Goal: Task Accomplishment & Management: Complete application form

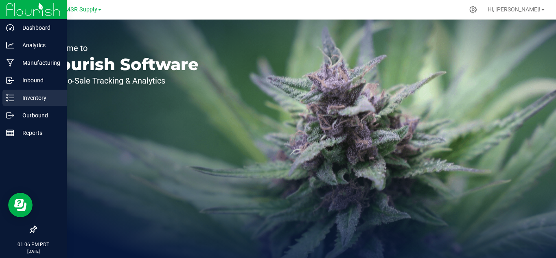
click at [14, 97] on icon at bounding box center [10, 98] width 8 height 8
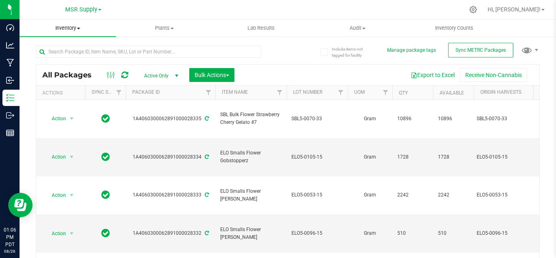
click at [65, 31] on span "Inventory" at bounding box center [68, 27] width 97 height 7
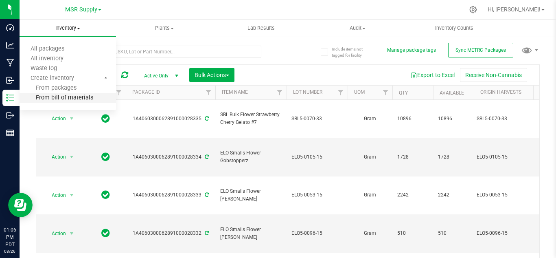
click at [59, 95] on span "From bill of materials" at bounding box center [57, 97] width 74 height 7
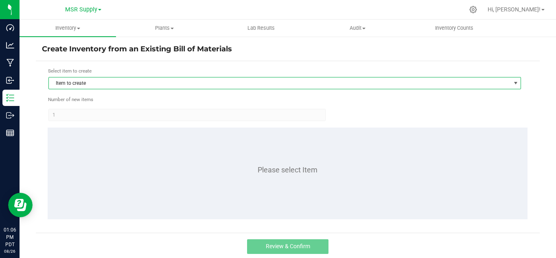
click at [123, 81] on span "Item to create" at bounding box center [280, 82] width 462 height 11
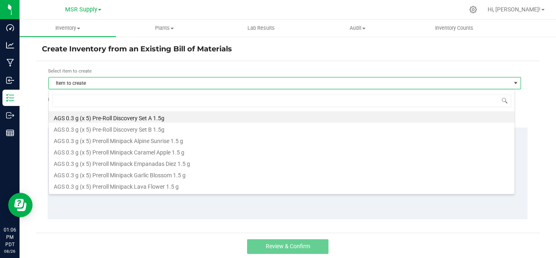
scroll to position [12, 467]
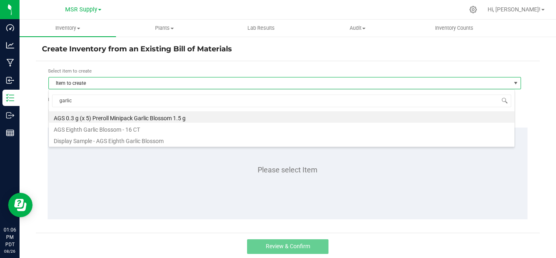
type input "garlic"
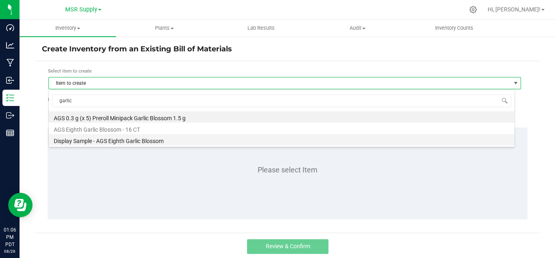
click at [136, 143] on li "Display Sample - AGS Eighth Garlic Blossom" at bounding box center [282, 139] width 466 height 11
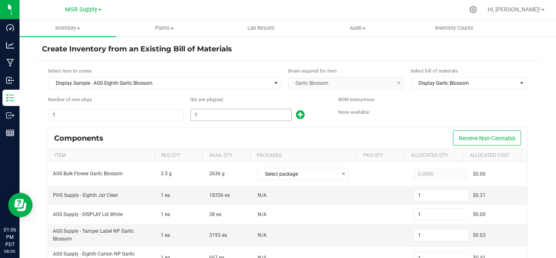
click at [240, 117] on input "1" at bounding box center [241, 114] width 101 height 11
type input "10"
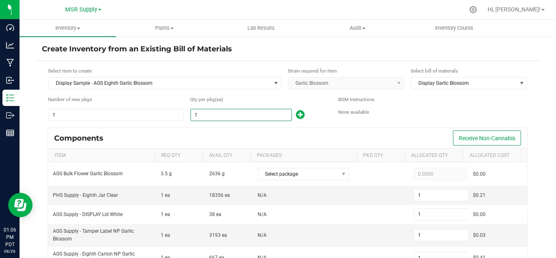
type input "10"
type input "1"
type input "10"
click at [255, 129] on div "Components Receive Non-Cannabis" at bounding box center [287, 138] width 479 height 20
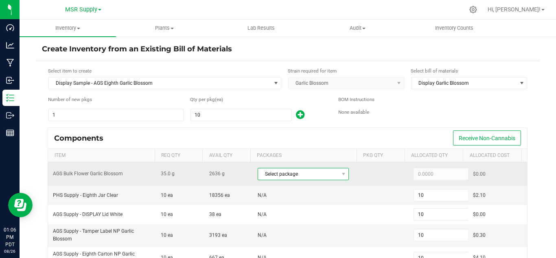
click at [306, 178] on span "Select package" at bounding box center [298, 173] width 80 height 11
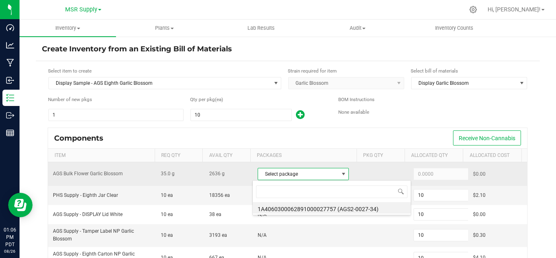
scroll to position [12, 88]
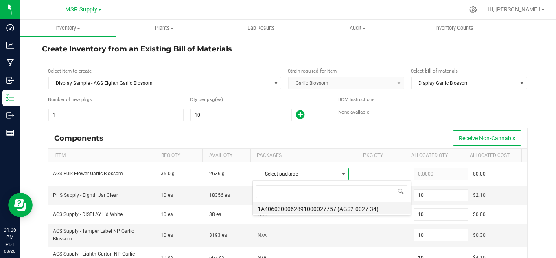
click at [362, 208] on li "1A4060300062891000027757 (AGS2-0027-34)" at bounding box center [332, 207] width 158 height 11
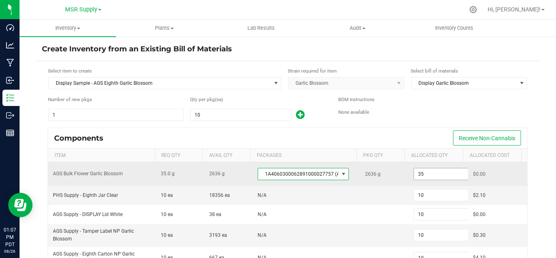
click at [418, 175] on input "35" at bounding box center [444, 173] width 60 height 11
paste input ".6"
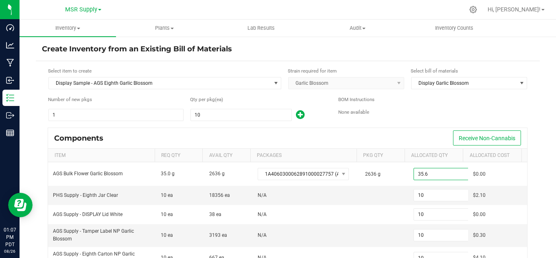
type input "35.6000"
click at [409, 117] on div "BOM Instructions None available" at bounding box center [432, 109] width 189 height 26
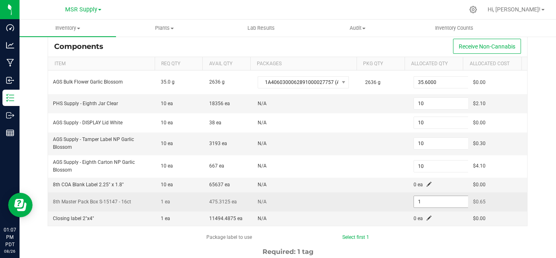
scroll to position [122, 0]
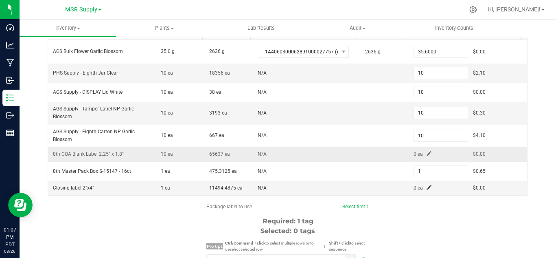
click at [427, 154] on span at bounding box center [429, 153] width 5 height 5
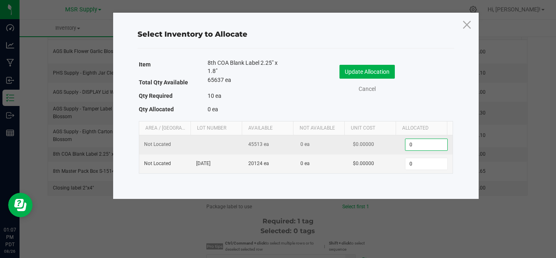
click at [419, 144] on input "0" at bounding box center [427, 144] width 42 height 11
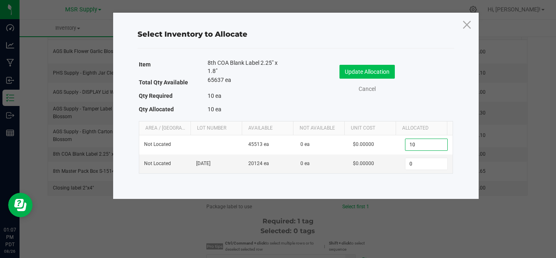
type input "10"
click at [376, 66] on button "Update Allocation" at bounding box center [367, 72] width 55 height 14
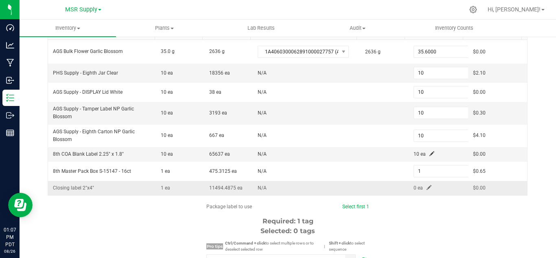
click at [427, 187] on span at bounding box center [429, 187] width 5 height 5
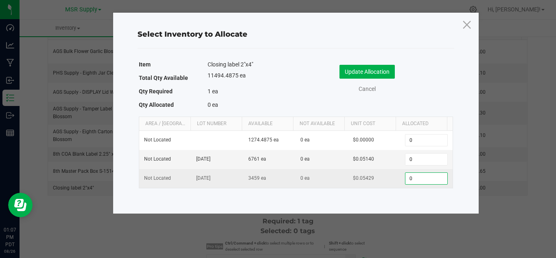
click at [419, 175] on input "0" at bounding box center [427, 178] width 42 height 11
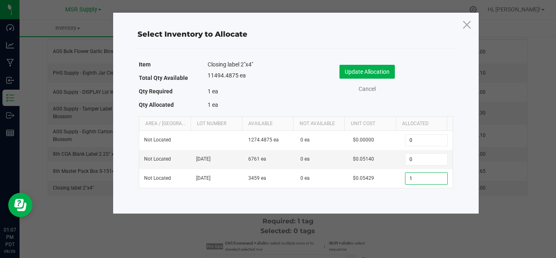
type input "1"
click at [378, 64] on div "Update Allocation Cancel" at bounding box center [374, 80] width 145 height 43
click at [378, 72] on button "Update Allocation" at bounding box center [367, 72] width 55 height 14
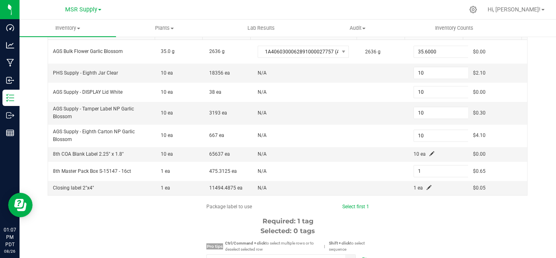
scroll to position [163, 0]
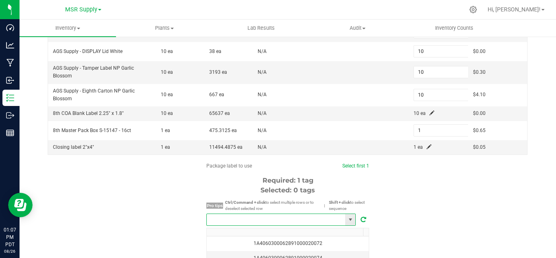
click at [285, 217] on input "NO DATA FOUND" at bounding box center [276, 219] width 138 height 11
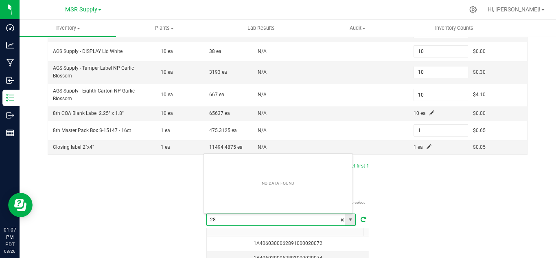
scroll to position [12, 150]
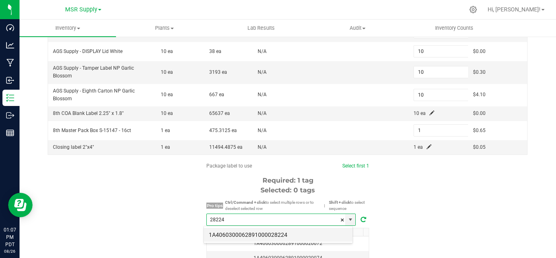
click at [277, 236] on li "1A4060300062891000028224" at bounding box center [278, 235] width 149 height 14
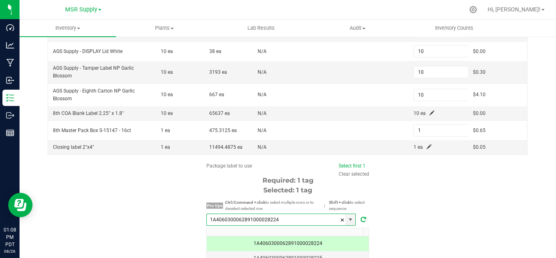
type input "1A4060300062891000028224"
click at [467, 193] on div "Package label to use Select first 1 Clear selected Required: 1 tag Selected: 1 …" at bounding box center [288, 239] width 504 height 155
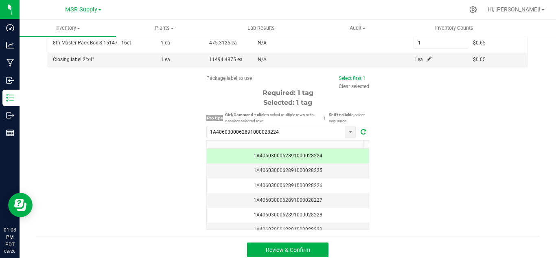
scroll to position [256, 0]
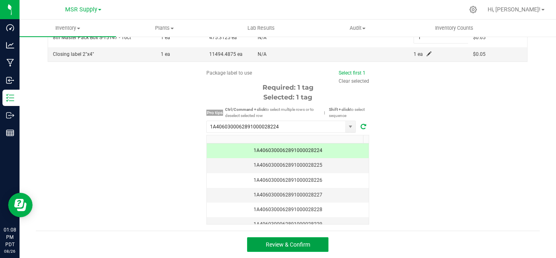
click at [294, 246] on span "Review & Confirm" at bounding box center [288, 244] width 44 height 7
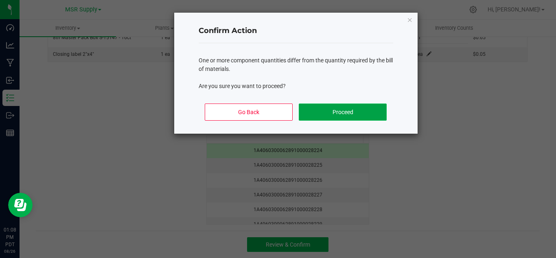
click at [357, 113] on button "Proceed" at bounding box center [343, 111] width 88 height 17
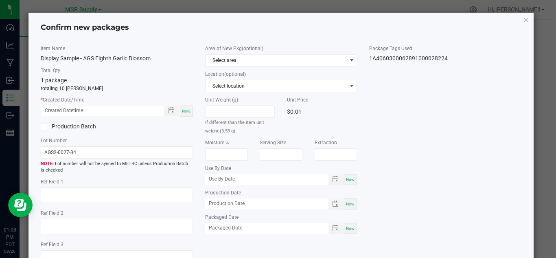
click at [188, 106] on div "Now" at bounding box center [186, 110] width 13 height 11
type input "[DATE] 01:08 PM"
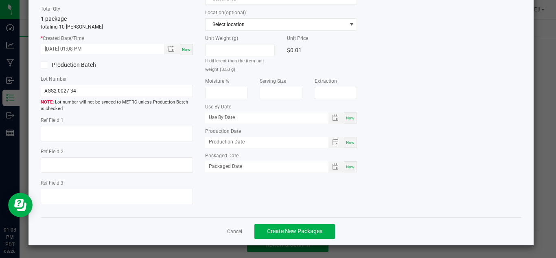
click at [349, 162] on div "Now" at bounding box center [350, 166] width 13 height 11
type input "[DATE]"
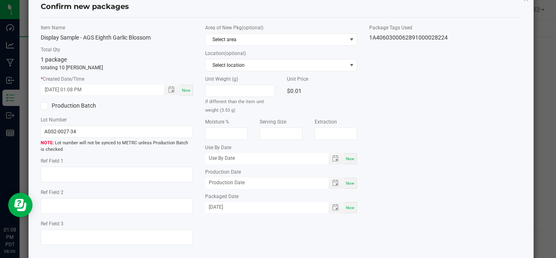
scroll to position [61, 0]
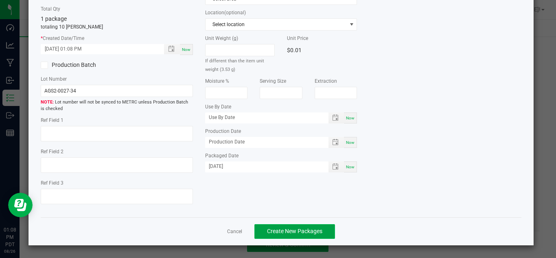
click at [310, 228] on span "Create New Packages" at bounding box center [294, 231] width 55 height 7
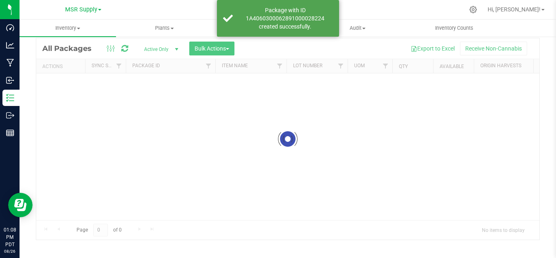
scroll to position [26, 0]
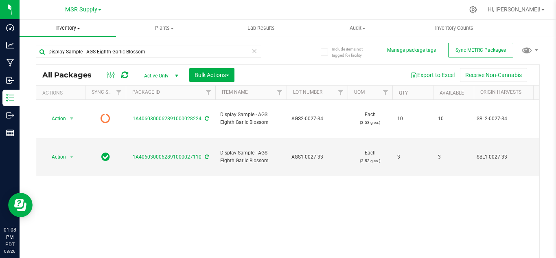
click at [61, 26] on span "Inventory" at bounding box center [68, 27] width 97 height 7
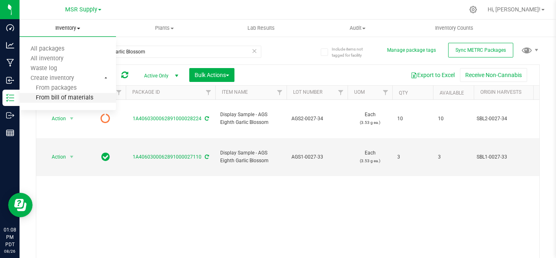
click at [69, 97] on span "From bill of materials" at bounding box center [57, 97] width 74 height 7
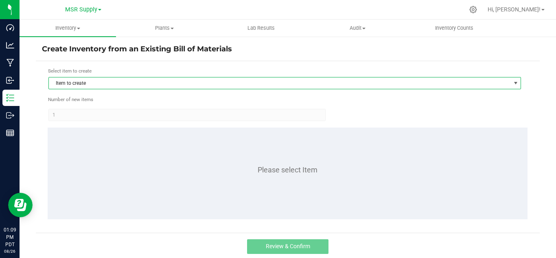
click at [86, 88] on span "Item to create" at bounding box center [280, 82] width 462 height 11
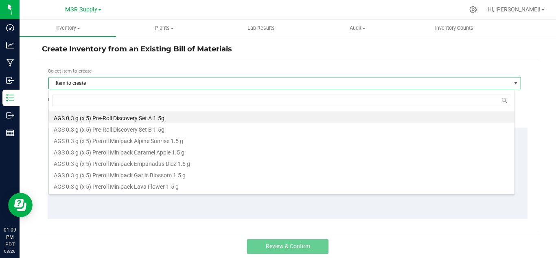
scroll to position [12, 467]
type input "gar"
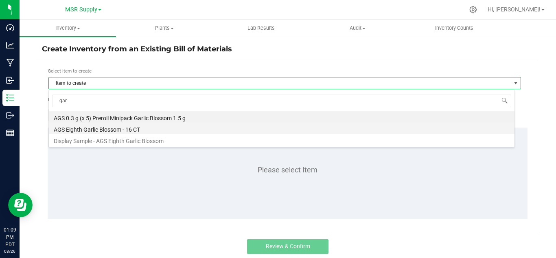
click at [116, 126] on li "AGS Eighth Garlic Blossom - 16 CT" at bounding box center [282, 128] width 466 height 11
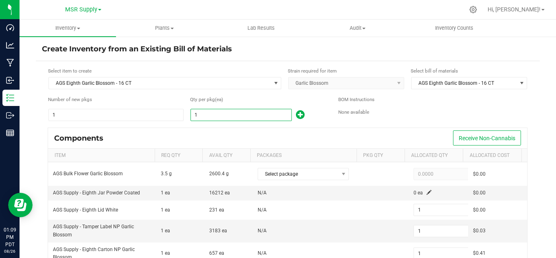
click at [197, 114] on input "1" at bounding box center [241, 114] width 101 height 11
type input "4"
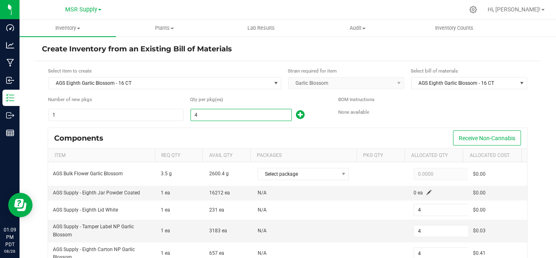
type input "45"
type input "3"
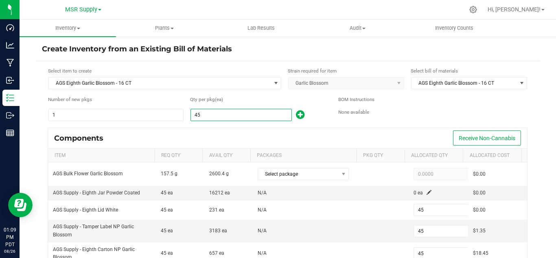
type input "451"
type input "28"
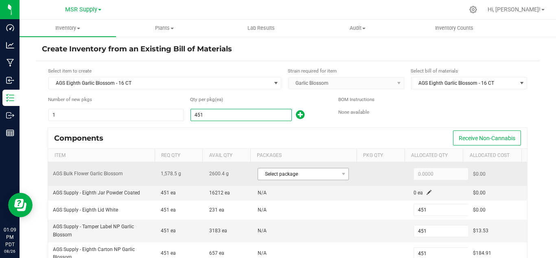
type input "451"
click at [294, 171] on span "Select package" at bounding box center [298, 173] width 80 height 11
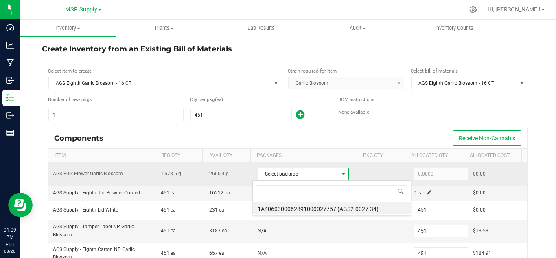
scroll to position [12, 88]
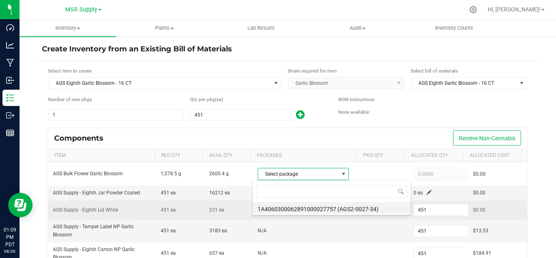
click at [370, 207] on li "1A4060300062891000027757 (AGS2-0027-34)" at bounding box center [332, 207] width 158 height 11
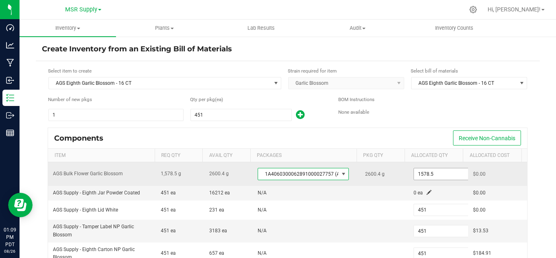
click at [421, 174] on input "1578.5" at bounding box center [444, 173] width 60 height 11
paste input "605.56"
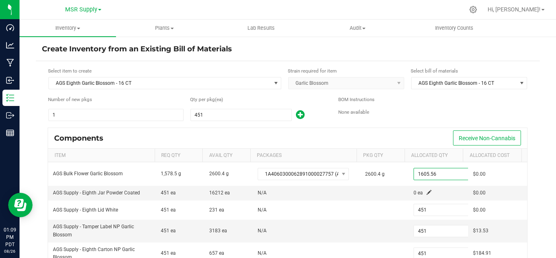
type input "1,605.5600"
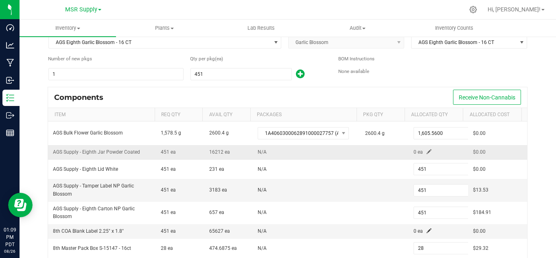
click at [427, 151] on span at bounding box center [429, 151] width 5 height 5
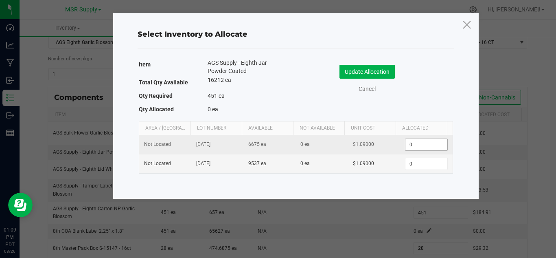
click at [410, 147] on input "0" at bounding box center [427, 144] width 42 height 11
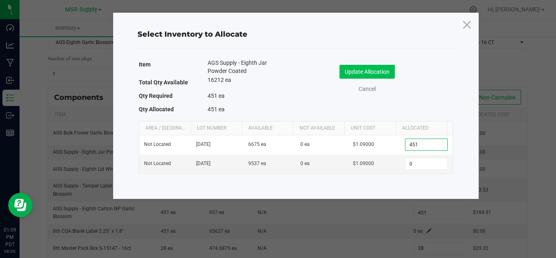
type input "451"
click at [370, 68] on button "Update Allocation" at bounding box center [367, 72] width 55 height 14
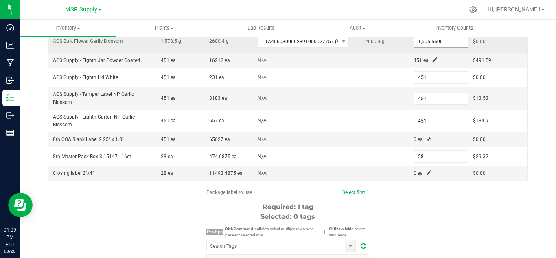
scroll to position [137, 0]
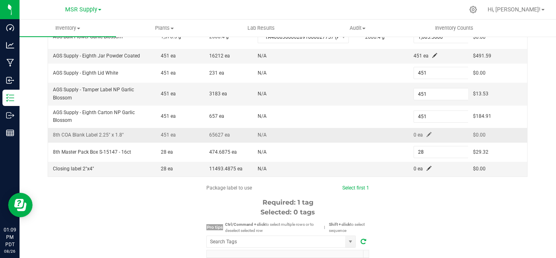
click at [427, 136] on span at bounding box center [429, 134] width 5 height 5
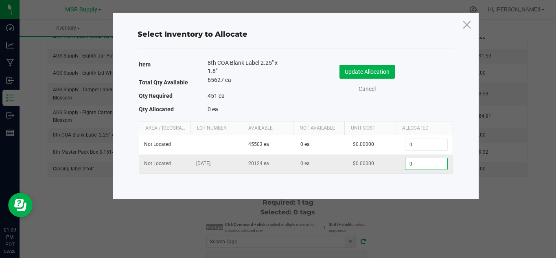
click at [417, 160] on input "0" at bounding box center [427, 163] width 42 height 11
type input "451"
click at [376, 73] on button "Update Allocation" at bounding box center [367, 72] width 55 height 14
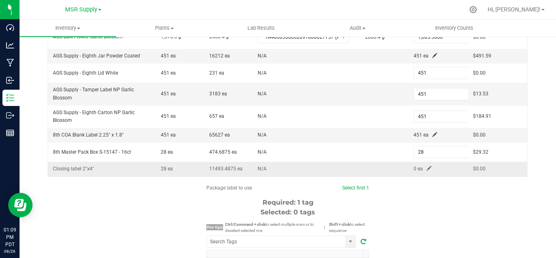
click at [427, 168] on span at bounding box center [429, 168] width 5 height 5
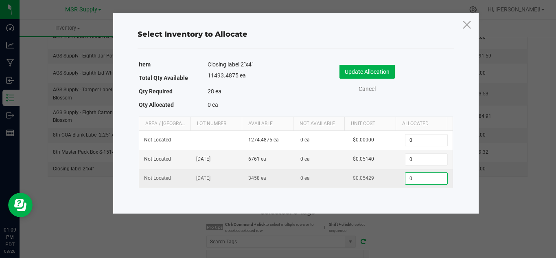
click at [422, 179] on input "0" at bounding box center [427, 178] width 42 height 11
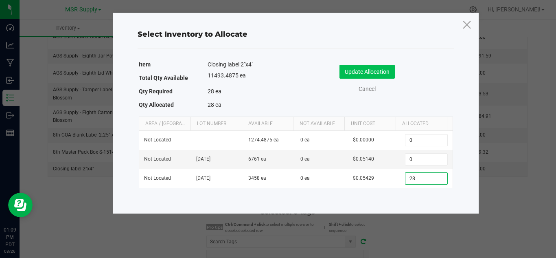
type input "28"
drag, startPoint x: 376, startPoint y: 73, endPoint x: 381, endPoint y: 86, distance: 13.9
click at [376, 73] on button "Update Allocation" at bounding box center [367, 72] width 55 height 14
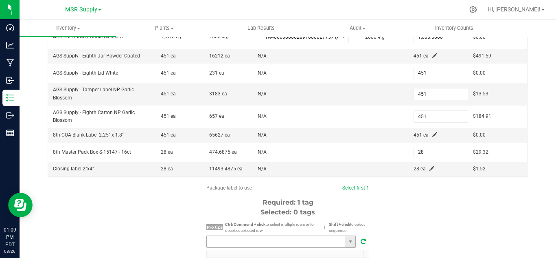
click at [300, 241] on input "NO DATA FOUND" at bounding box center [276, 241] width 138 height 11
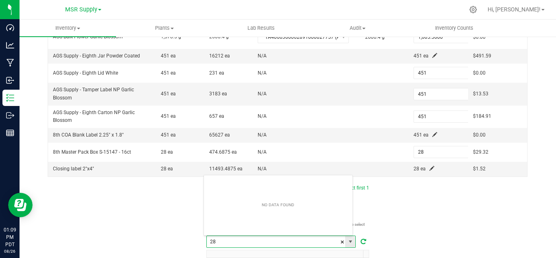
scroll to position [12, 150]
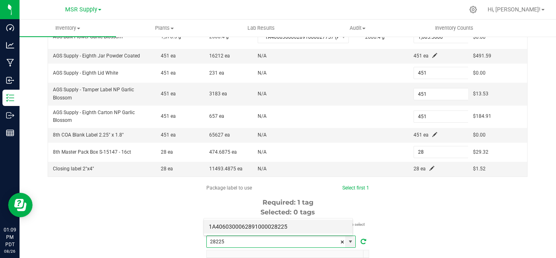
click at [275, 226] on li "1A4060300062891000028225" at bounding box center [278, 226] width 149 height 14
type input "1A4060300062891000028225"
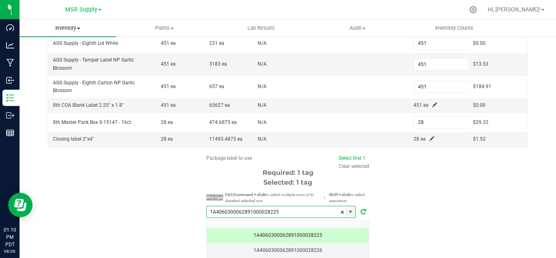
scroll to position [89, 0]
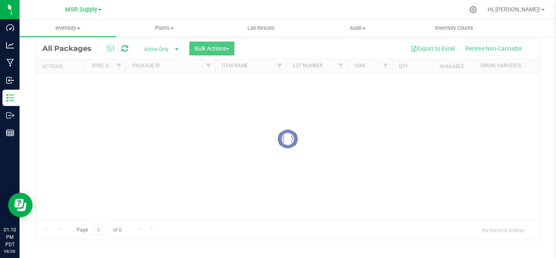
scroll to position [26, 0]
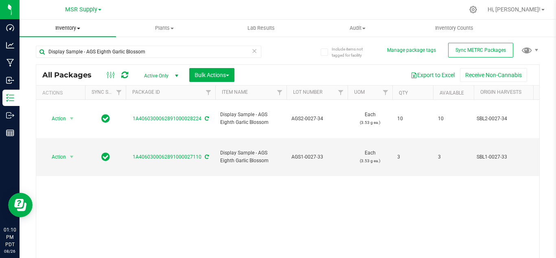
click at [74, 28] on span "Inventory" at bounding box center [68, 27] width 97 height 7
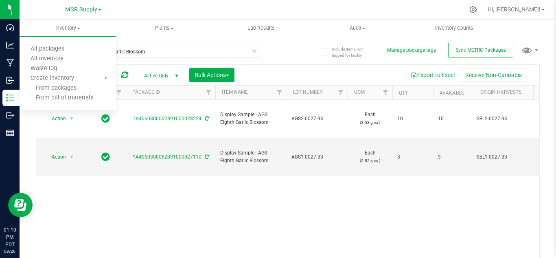
click at [252, 50] on icon at bounding box center [255, 51] width 6 height 10
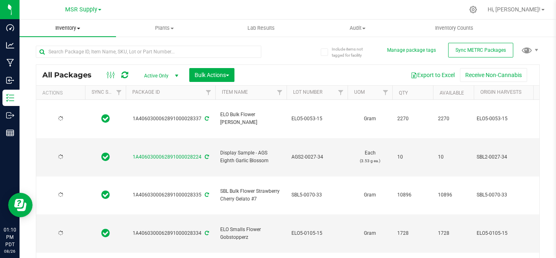
click at [66, 29] on span "Inventory" at bounding box center [68, 27] width 97 height 7
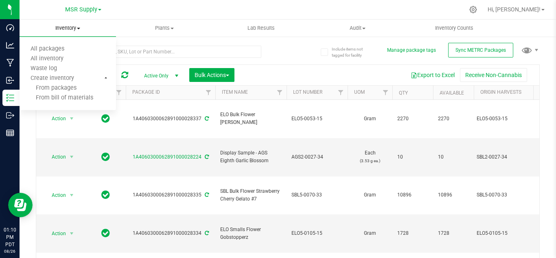
click at [74, 22] on uib-tab-heading "Inventory All packages All inventory Waste log Create inventory From packages F…" at bounding box center [68, 28] width 97 height 17
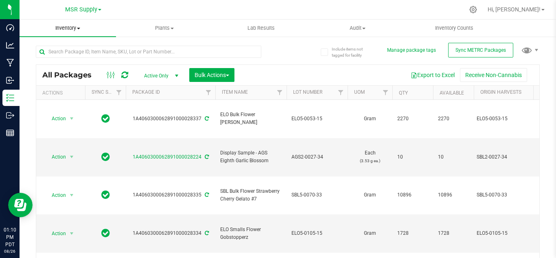
click at [72, 24] on uib-tab-heading "Inventory All packages All inventory Waste log Create inventory" at bounding box center [68, 28] width 97 height 17
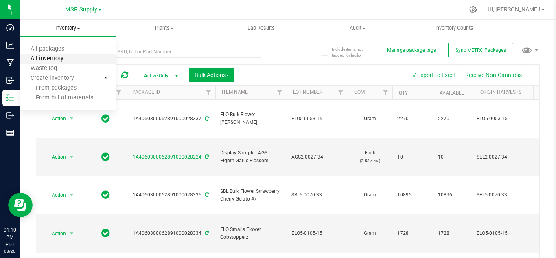
click at [56, 57] on span "All inventory" at bounding box center [47, 58] width 55 height 7
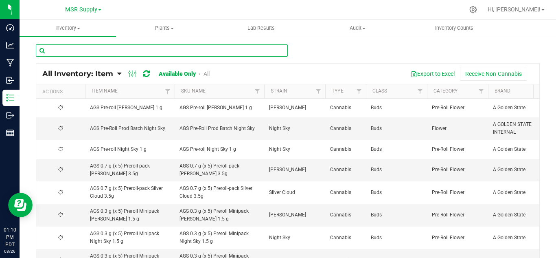
click at [157, 51] on input "text" at bounding box center [162, 50] width 252 height 12
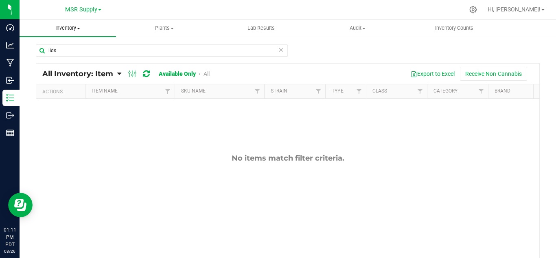
click at [80, 33] on uib-tab-heading "Inventory All packages All inventory Waste log Create inventory" at bounding box center [68, 28] width 97 height 17
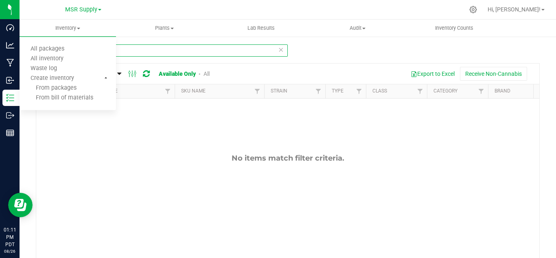
click at [142, 53] on input "lids" at bounding box center [162, 50] width 252 height 12
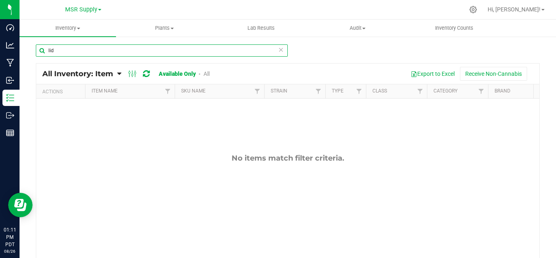
type input "lid"
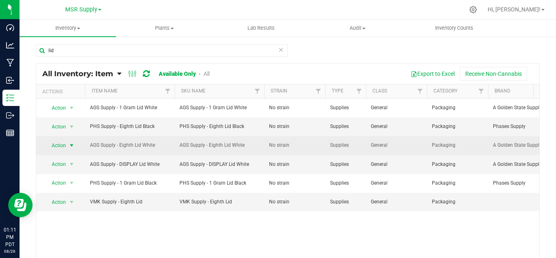
click at [68, 147] on span "select" at bounding box center [72, 145] width 10 height 11
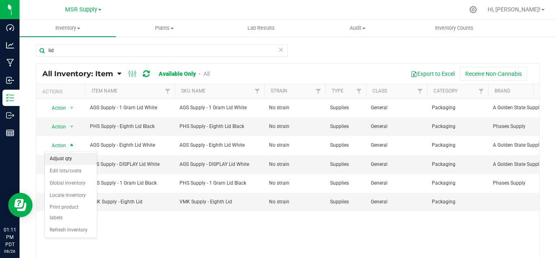
click at [72, 162] on li "Adjust qty" at bounding box center [71, 159] width 52 height 12
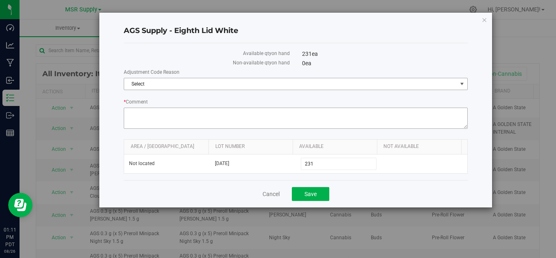
click at [188, 85] on span "Select" at bounding box center [290, 83] width 333 height 11
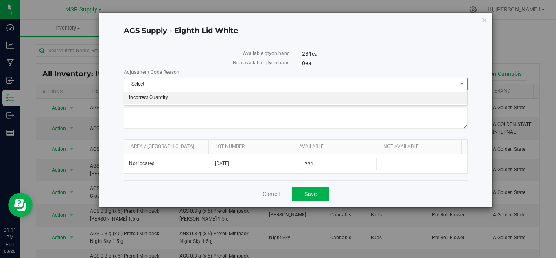
click at [171, 97] on li "Incorrect Quantity" at bounding box center [295, 98] width 343 height 12
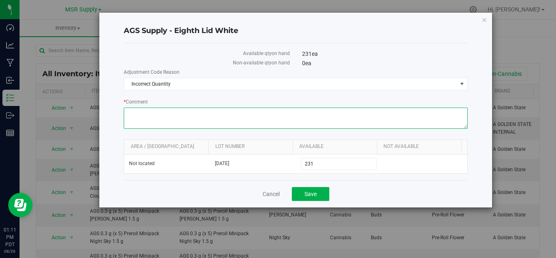
click at [166, 118] on textarea "* Comment" at bounding box center [296, 118] width 344 height 21
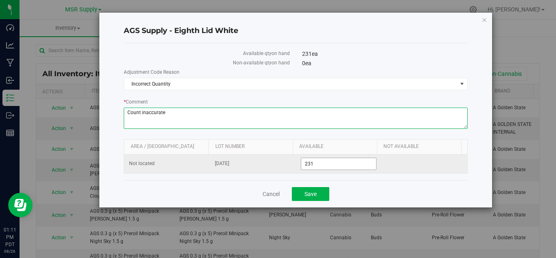
type textarea "Count inaccurate"
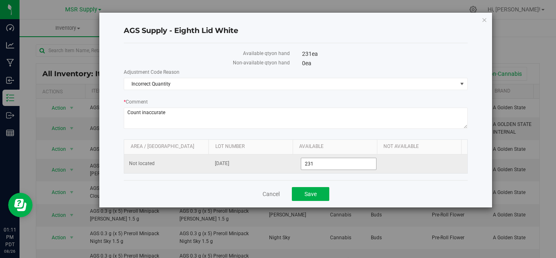
click at [320, 163] on span "231 231" at bounding box center [339, 164] width 76 height 12
type input "2"
type input "500"
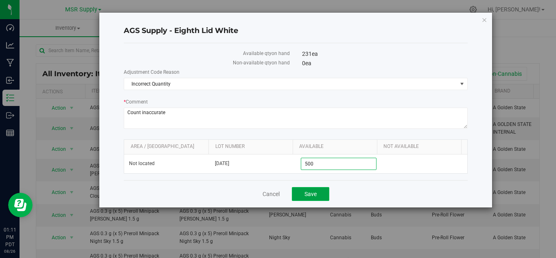
type input "500"
click at [309, 191] on span "Save" at bounding box center [311, 194] width 12 height 7
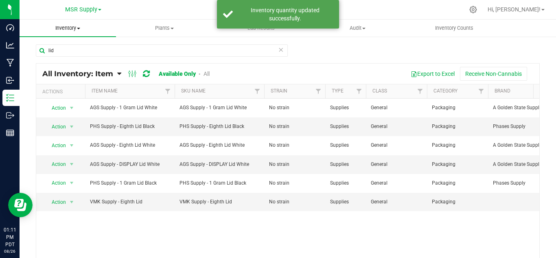
click at [55, 27] on span "Inventory" at bounding box center [68, 27] width 97 height 7
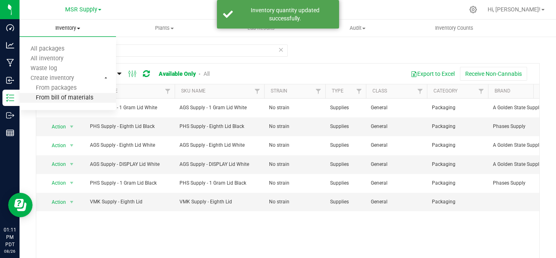
click at [71, 94] on span "From bill of materials" at bounding box center [57, 97] width 74 height 7
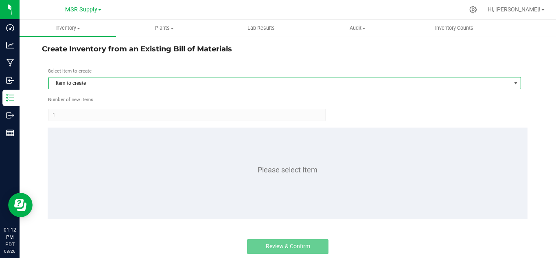
click at [246, 82] on span "Item to create" at bounding box center [280, 82] width 462 height 11
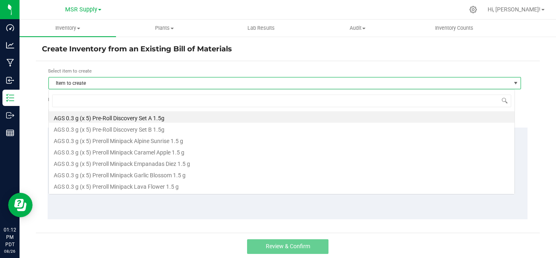
scroll to position [12, 467]
type input "gar"
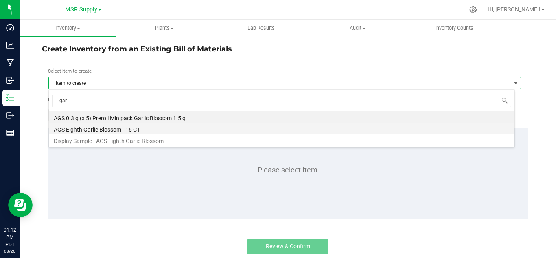
click at [125, 129] on li "AGS Eighth Garlic Blossom - 16 CT" at bounding box center [282, 128] width 466 height 11
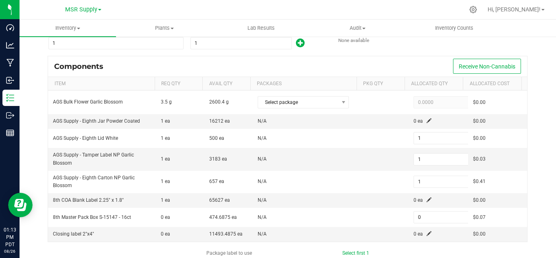
scroll to position [81, 0]
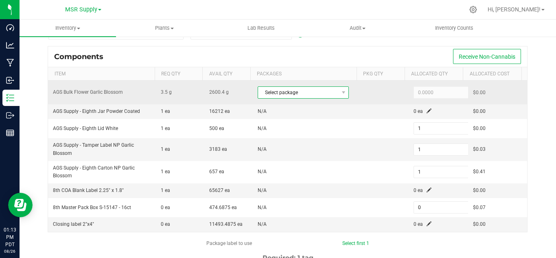
click at [302, 98] on span "Select package" at bounding box center [298, 92] width 80 height 11
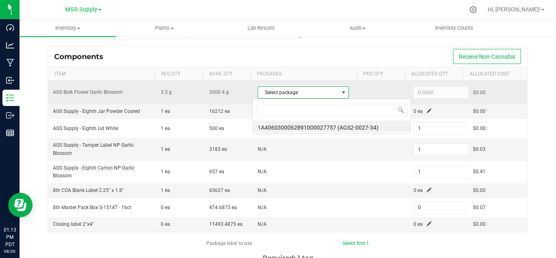
scroll to position [12, 88]
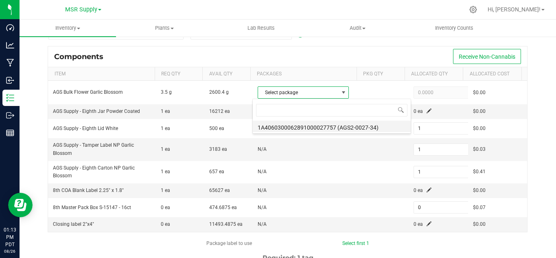
click at [349, 125] on li "1A4060300062891000027757 (AGS2-0027-34)" at bounding box center [332, 126] width 158 height 11
type input "3.5000"
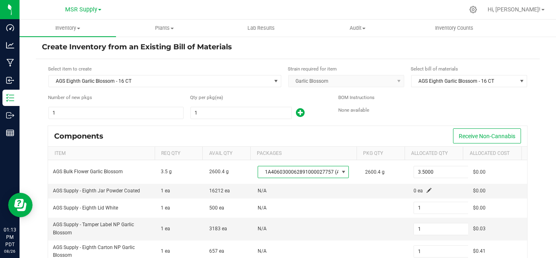
scroll to position [0, 0]
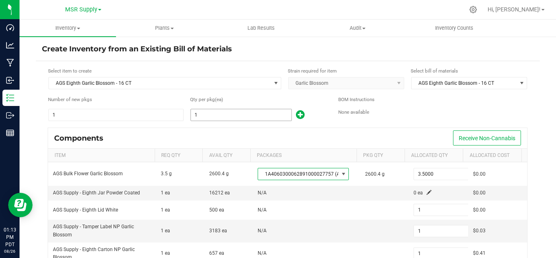
click at [219, 112] on input "1" at bounding box center [241, 114] width 101 height 11
type input "4"
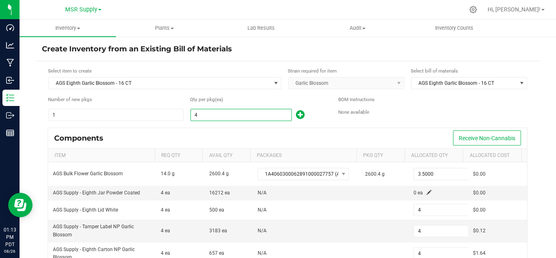
type input "45"
type input "3"
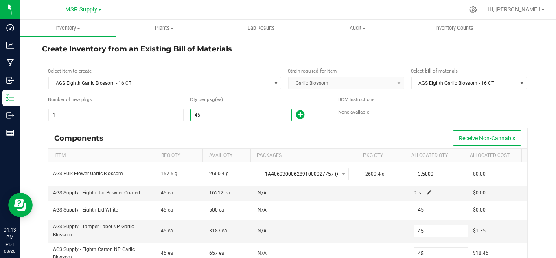
type input "451"
type input "28"
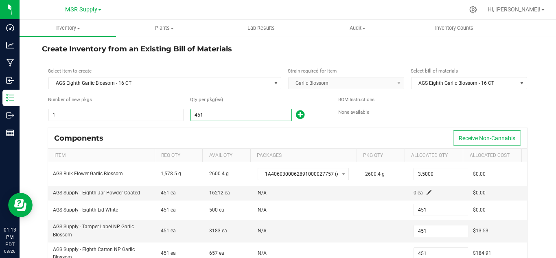
type input "451"
click at [257, 137] on div "Components Receive Non-Cannabis" at bounding box center [287, 138] width 479 height 20
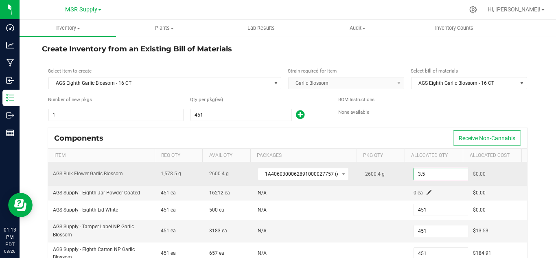
click at [432, 171] on input "3.5" at bounding box center [444, 173] width 60 height 11
paste input "1605.56"
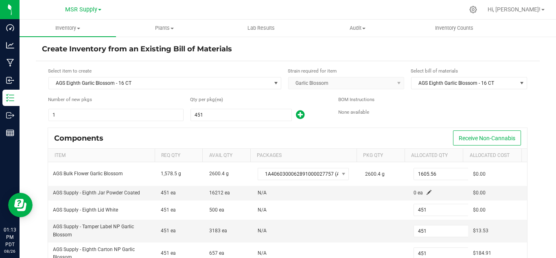
type input "1,605.5600"
click at [422, 132] on div "Components Receive Non-Cannabis" at bounding box center [287, 138] width 479 height 20
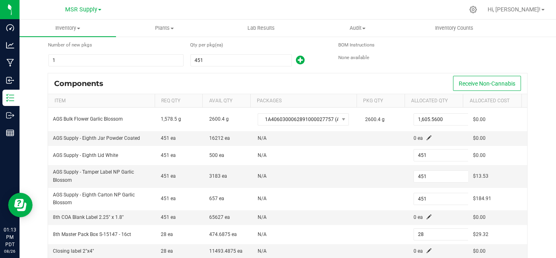
scroll to position [81, 0]
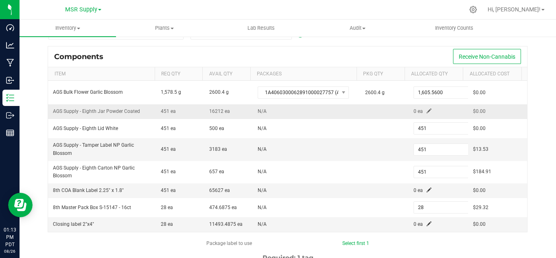
click at [427, 111] on span at bounding box center [429, 110] width 5 height 5
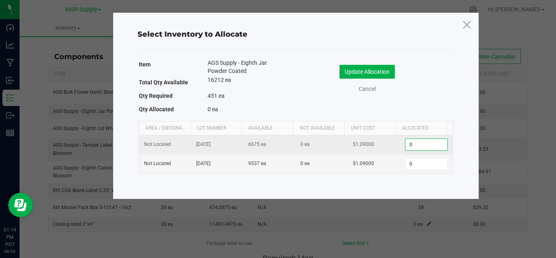
click at [421, 144] on input "0" at bounding box center [427, 144] width 42 height 11
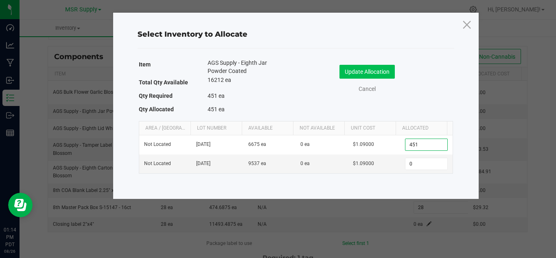
type input "451"
click at [378, 73] on button "Update Allocation" at bounding box center [367, 72] width 55 height 14
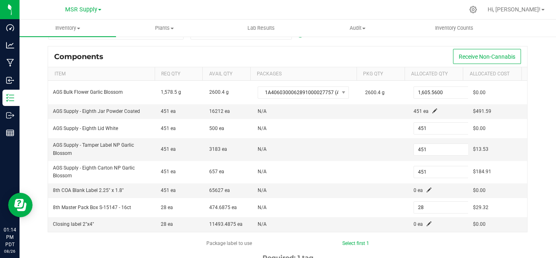
scroll to position [122, 0]
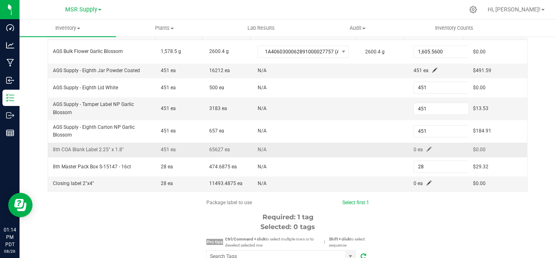
click at [427, 147] on span at bounding box center [429, 149] width 5 height 5
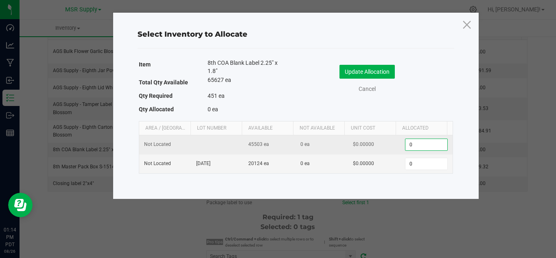
click at [413, 145] on input "0" at bounding box center [427, 144] width 42 height 11
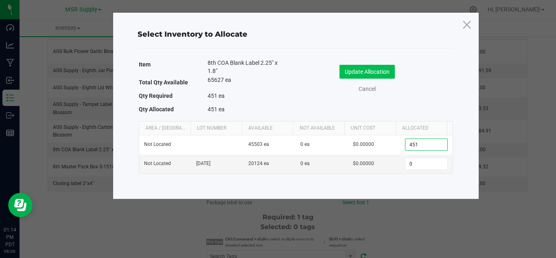
type input "451"
click at [374, 71] on button "Update Allocation" at bounding box center [367, 72] width 55 height 14
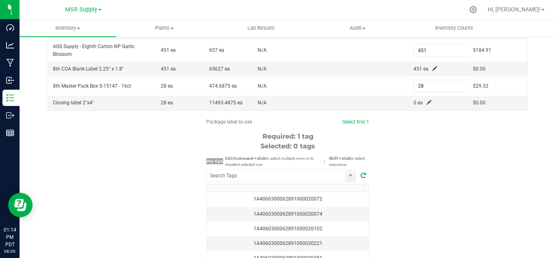
scroll to position [204, 0]
click at [427, 100] on span at bounding box center [429, 101] width 5 height 5
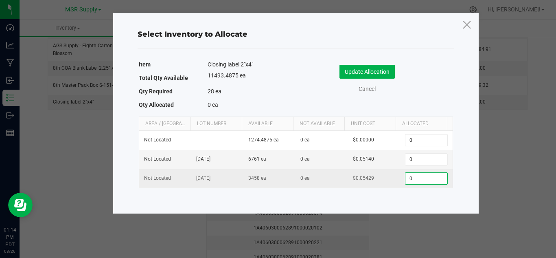
click at [417, 177] on input "0" at bounding box center [427, 178] width 42 height 11
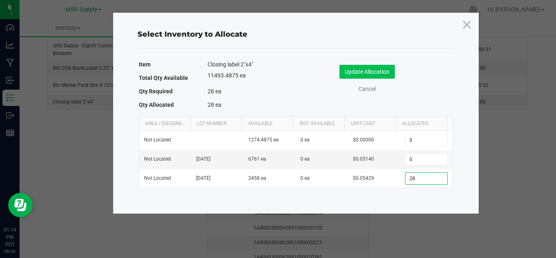
type input "28"
drag, startPoint x: 380, startPoint y: 72, endPoint x: 417, endPoint y: 119, distance: 60.6
click at [380, 72] on button "Update Allocation" at bounding box center [367, 72] width 55 height 14
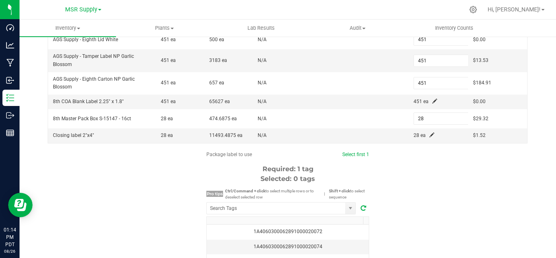
scroll to position [183, 0]
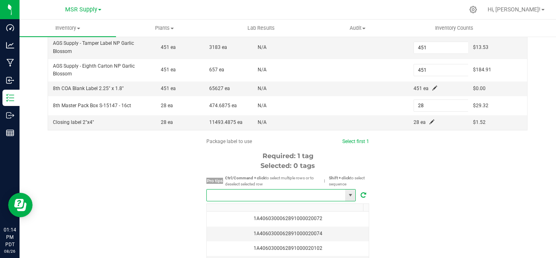
click at [259, 194] on input "NO DATA FOUND" at bounding box center [276, 194] width 138 height 11
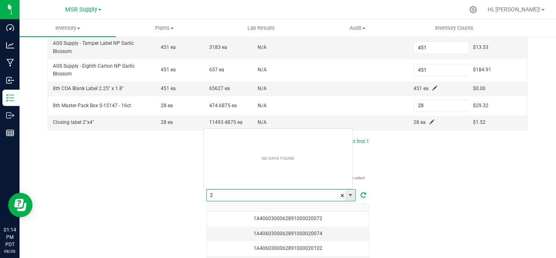
scroll to position [12, 150]
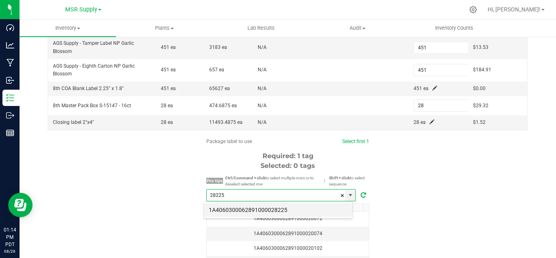
click at [266, 207] on li "1A4060300062891000028225" at bounding box center [278, 210] width 149 height 14
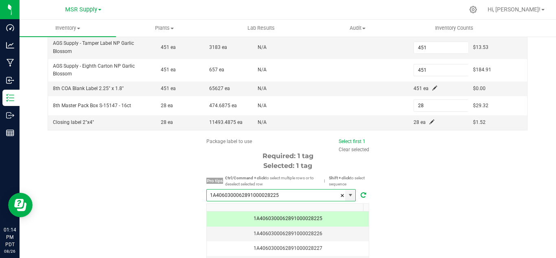
scroll to position [252, 0]
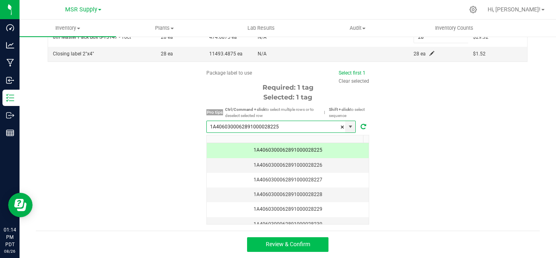
type input "1A4060300062891000028225"
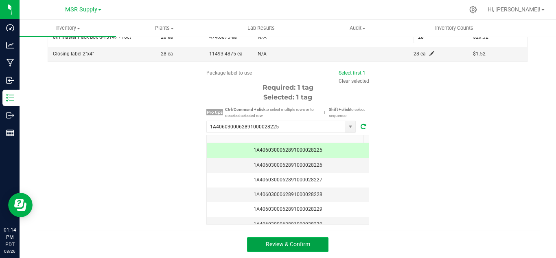
click at [308, 240] on button "Review & Confirm" at bounding box center [287, 244] width 81 height 15
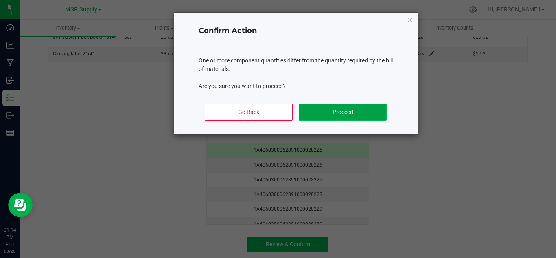
click at [350, 108] on button "Proceed" at bounding box center [343, 111] width 88 height 17
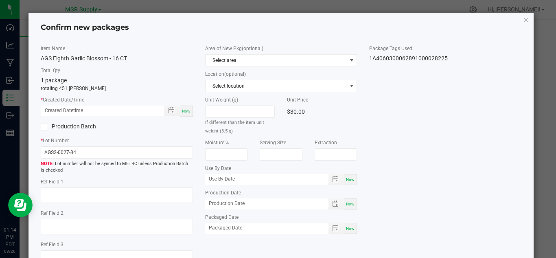
click at [185, 110] on span "Now" at bounding box center [186, 111] width 9 height 4
type input "[DATE] 01:14 PM"
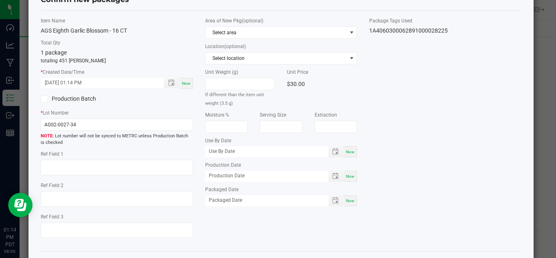
scroll to position [41, 0]
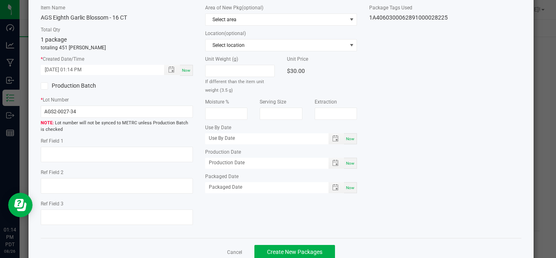
click at [349, 184] on div "Now" at bounding box center [350, 187] width 13 height 11
type input "[DATE]"
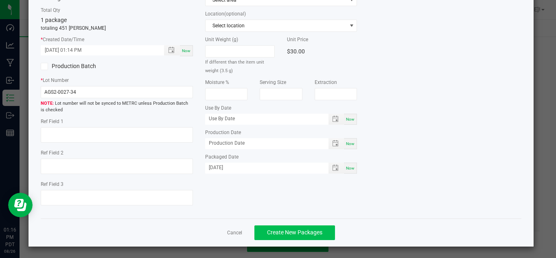
scroll to position [61, 0]
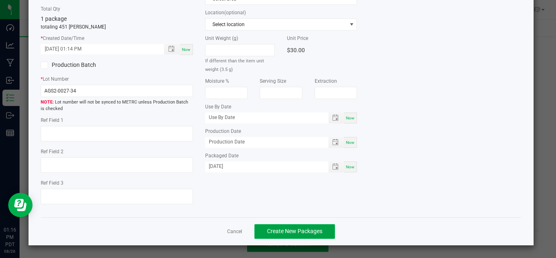
click at [283, 231] on span "Create New Packages" at bounding box center [294, 231] width 55 height 7
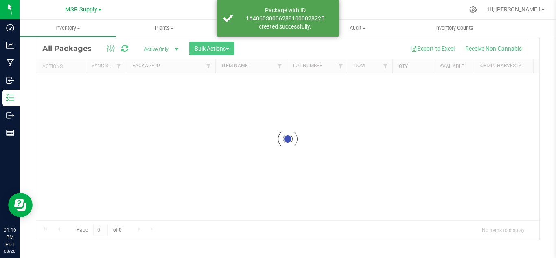
scroll to position [26, 0]
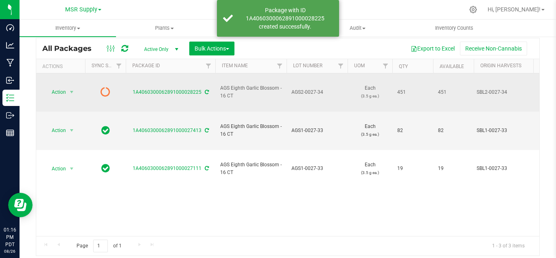
click at [205, 90] on icon at bounding box center [207, 92] width 4 height 5
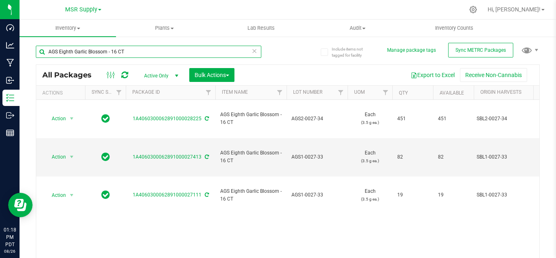
drag, startPoint x: 141, startPoint y: 48, endPoint x: 43, endPoint y: 50, distance: 97.7
click at [43, 50] on input "AGS Eighth Garlic Blossom - 16 CT" at bounding box center [149, 52] width 226 height 12
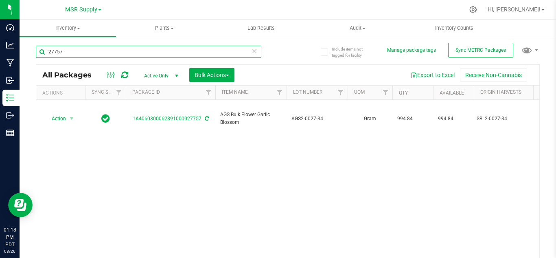
type input "27757"
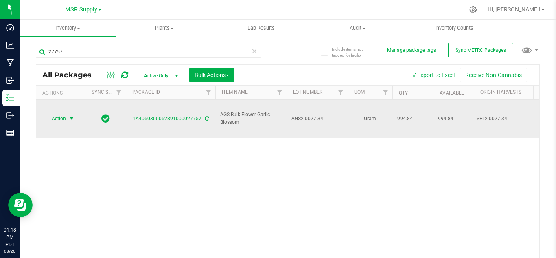
click at [70, 115] on span "select" at bounding box center [71, 118] width 7 height 7
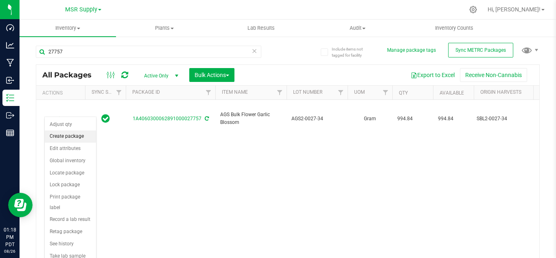
click at [79, 134] on li "Create package" at bounding box center [70, 136] width 51 height 12
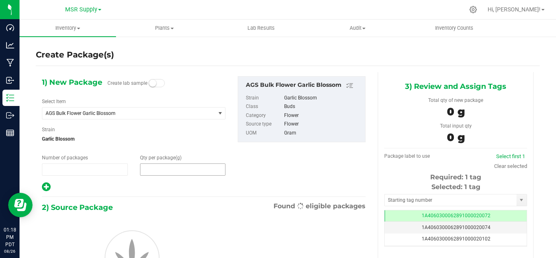
type input "1"
type input "0.0000"
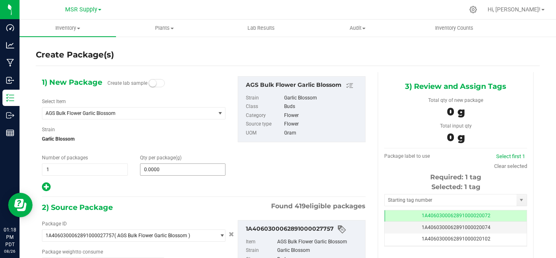
type input "0.0000 g"
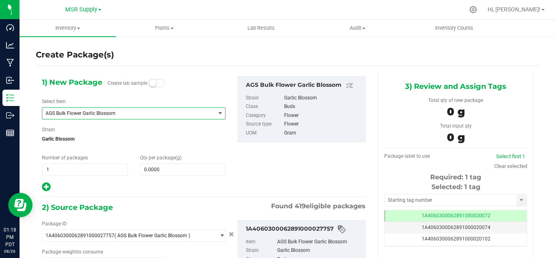
click at [108, 112] on span "AGS Bulk Flower Garlic Blossom" at bounding box center [126, 113] width 160 height 6
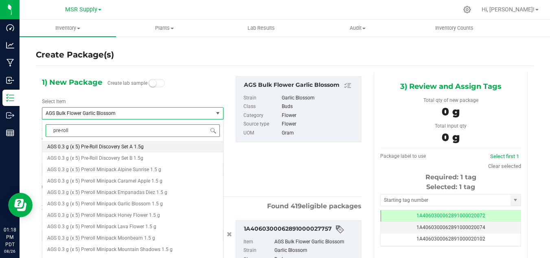
type input "pre-roll"
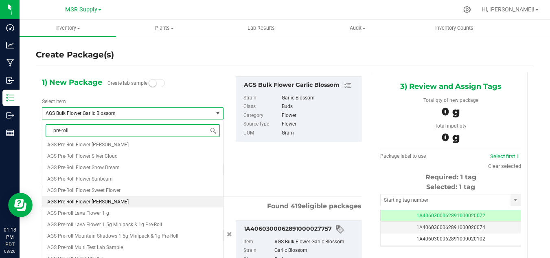
scroll to position [448, 0]
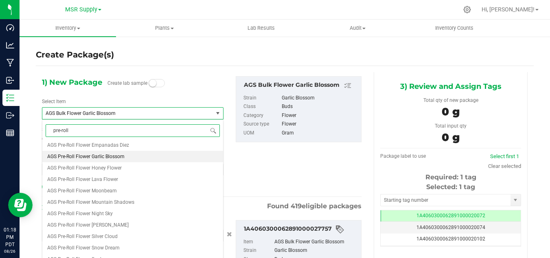
click at [115, 157] on span "AGS Pre-Roll Flower Garlic Blossom" at bounding box center [85, 157] width 77 height 6
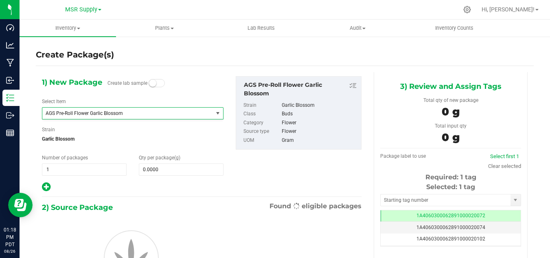
type input "0.0000"
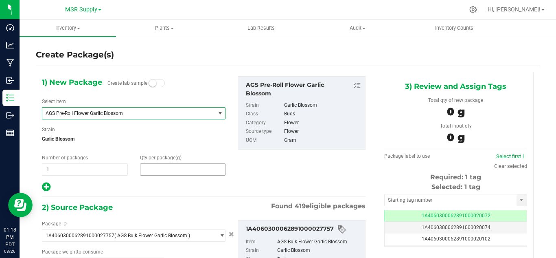
click at [174, 170] on span at bounding box center [183, 169] width 86 height 12
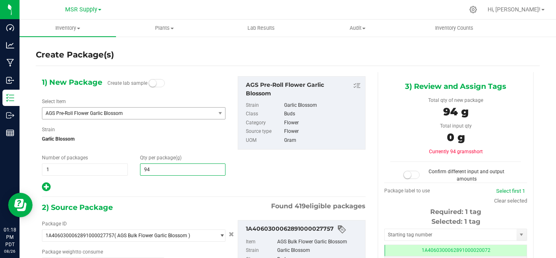
type input "948"
type input "948.0000"
click at [181, 206] on div "2) Source Package Found 419 eligible packages" at bounding box center [204, 207] width 324 height 12
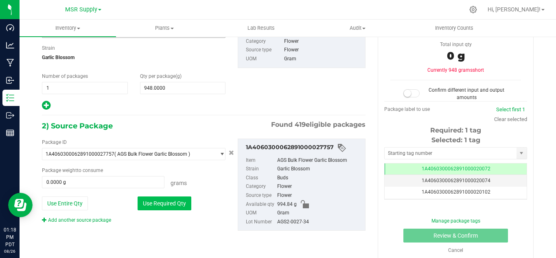
click at [176, 203] on button "Use Required Qty" at bounding box center [165, 203] width 54 height 14
type input "948.0000 g"
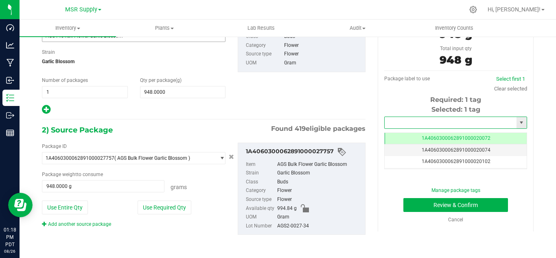
click at [395, 123] on input "text" at bounding box center [451, 122] width 132 height 11
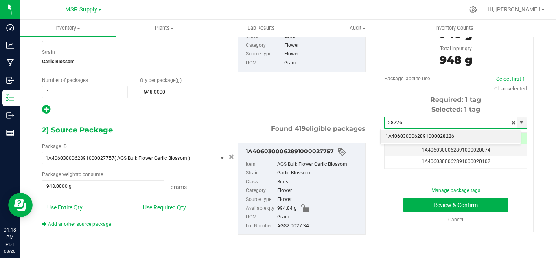
click at [421, 136] on li "1A4060300062891000028226" at bounding box center [451, 136] width 140 height 12
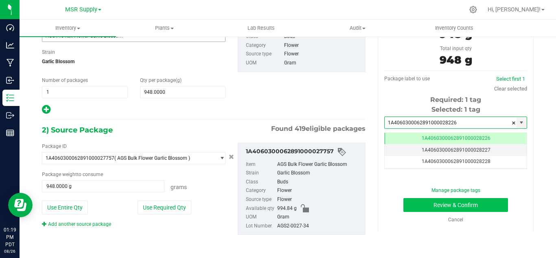
type input "1A4060300062891000028226"
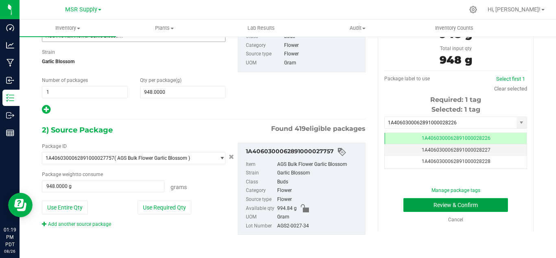
click at [418, 204] on button "Review & Confirm" at bounding box center [456, 205] width 105 height 14
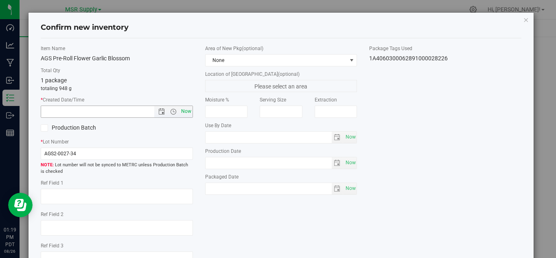
click at [179, 110] on span "Now" at bounding box center [186, 111] width 14 height 12
type input "[DATE] 1:19 PM"
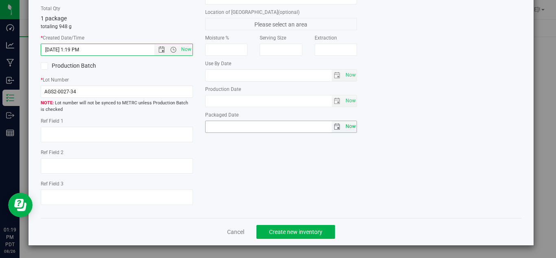
click at [347, 126] on span "Now" at bounding box center [351, 127] width 14 height 12
type input "[DATE]"
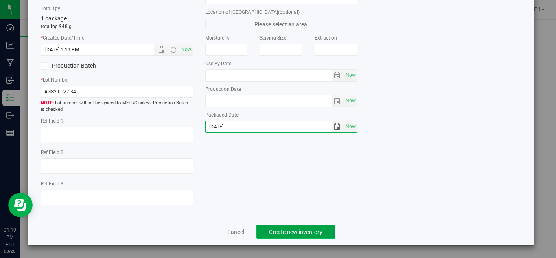
click at [305, 226] on button "Create new inventory" at bounding box center [296, 232] width 79 height 14
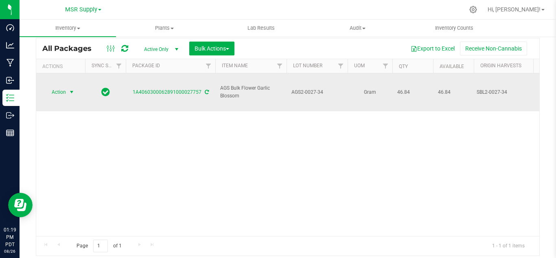
click at [72, 89] on span "select" at bounding box center [71, 92] width 7 height 7
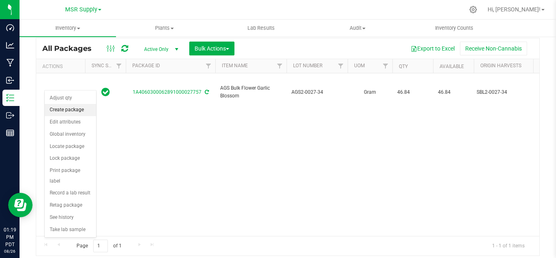
click at [66, 114] on li "Create package" at bounding box center [70, 110] width 51 height 12
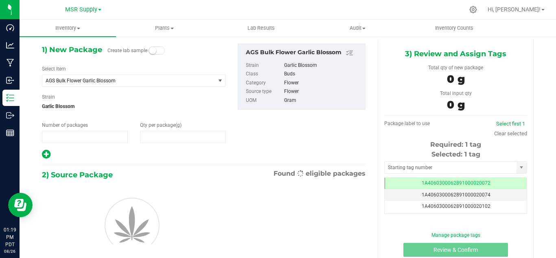
type input "1"
type input "0.0000"
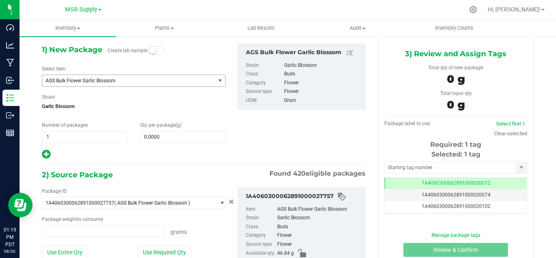
type input "0.0000 g"
click at [144, 77] on span "AGS Bulk Flower Garlic Blossom" at bounding box center [128, 80] width 173 height 11
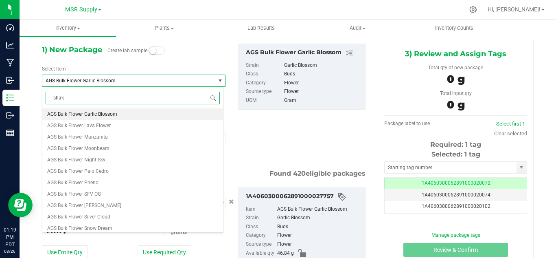
type input "shake"
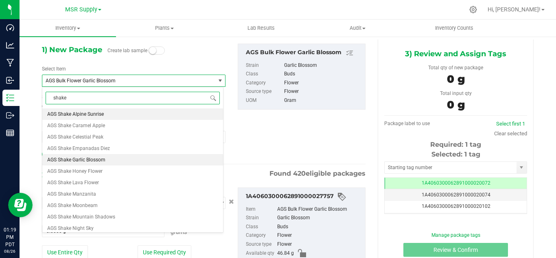
click at [92, 161] on span "AGS Shake Garlic Blossom" at bounding box center [76, 160] width 58 height 6
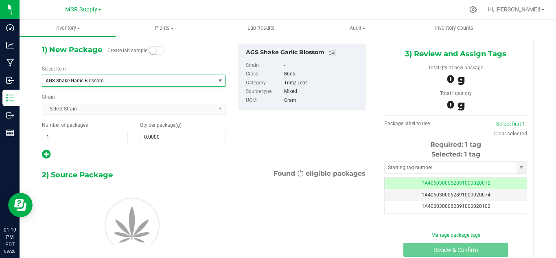
type input "0.0000"
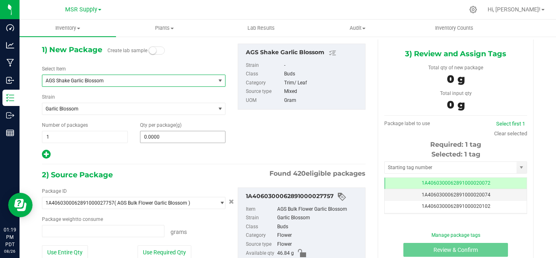
type input "0.0000 g"
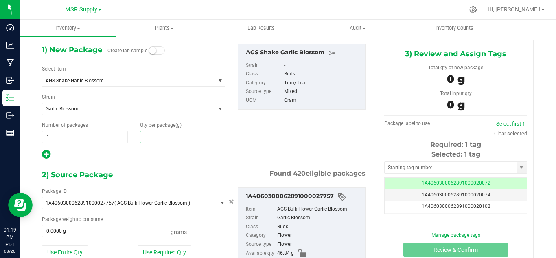
click at [161, 139] on span at bounding box center [183, 137] width 86 height 12
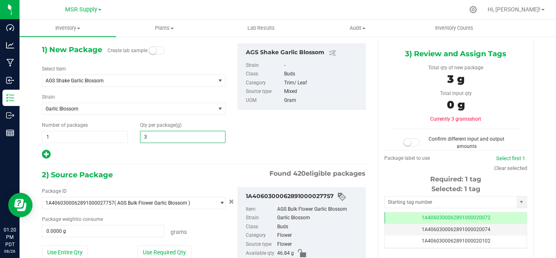
type input "32"
type input "32.0000"
click at [153, 166] on div "1) New Package Create lab sample Select Item AGS Shake Garlic Blossom AGS Pre-R…" at bounding box center [204, 168] width 336 height 257
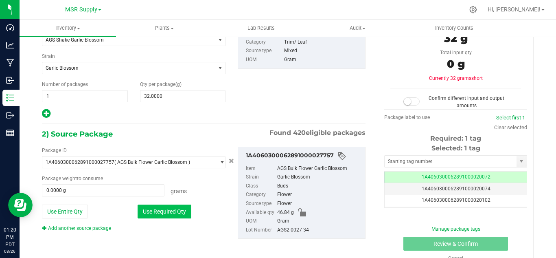
click at [143, 217] on button "Use Required Qty" at bounding box center [165, 211] width 54 height 14
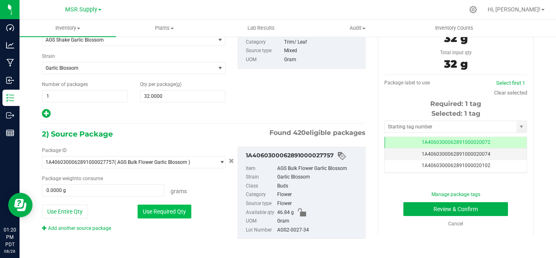
type input "32.0000 g"
click at [424, 127] on input "text" at bounding box center [451, 126] width 132 height 11
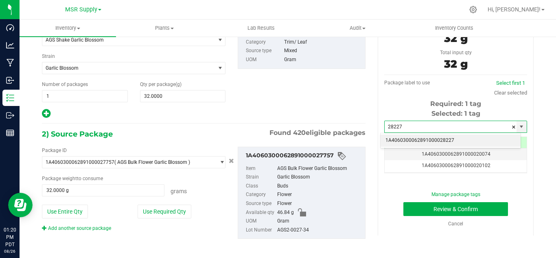
click at [427, 140] on li "1A4060300062891000028227" at bounding box center [451, 140] width 140 height 12
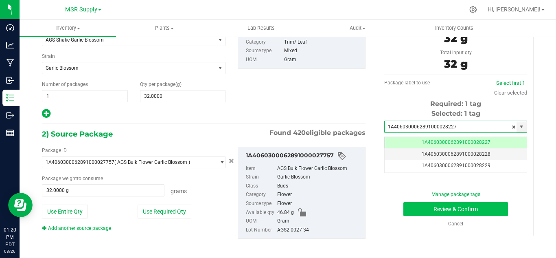
type input "1A4060300062891000028227"
click at [476, 207] on button "Review & Confirm" at bounding box center [456, 209] width 105 height 14
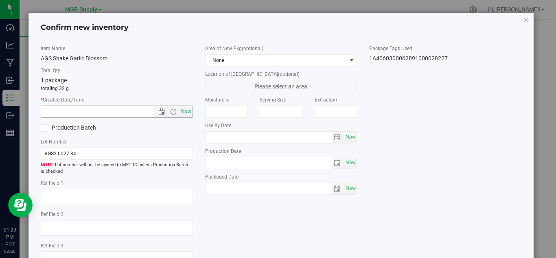
click at [186, 109] on span "Now" at bounding box center [186, 111] width 14 height 12
type input "[DATE] 1:20 PM"
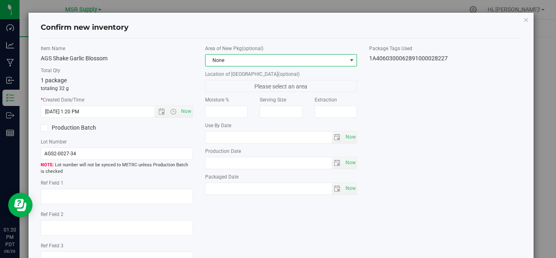
click at [250, 60] on span "None" at bounding box center [276, 60] width 141 height 11
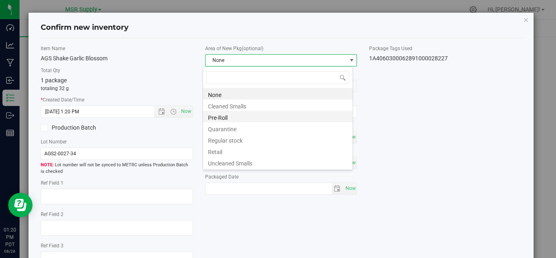
click at [232, 115] on li "Pre-Roll" at bounding box center [277, 116] width 149 height 11
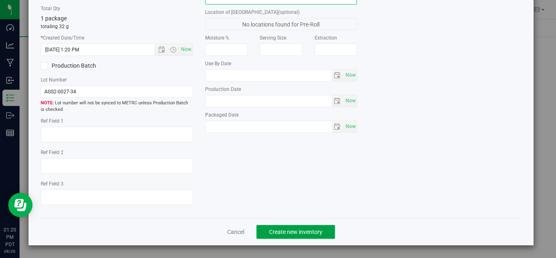
click at [305, 229] on span "Create new inventory" at bounding box center [295, 231] width 53 height 7
